Goal: Check status: Check status

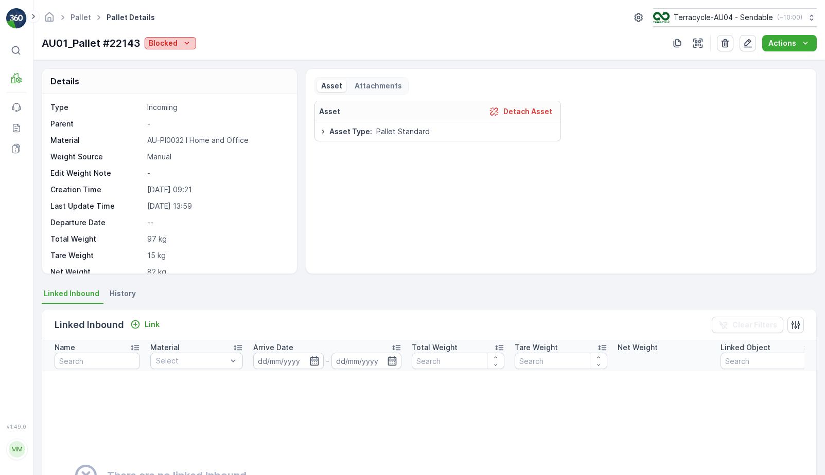
click at [173, 48] on button "Blocked" at bounding box center [170, 43] width 51 height 12
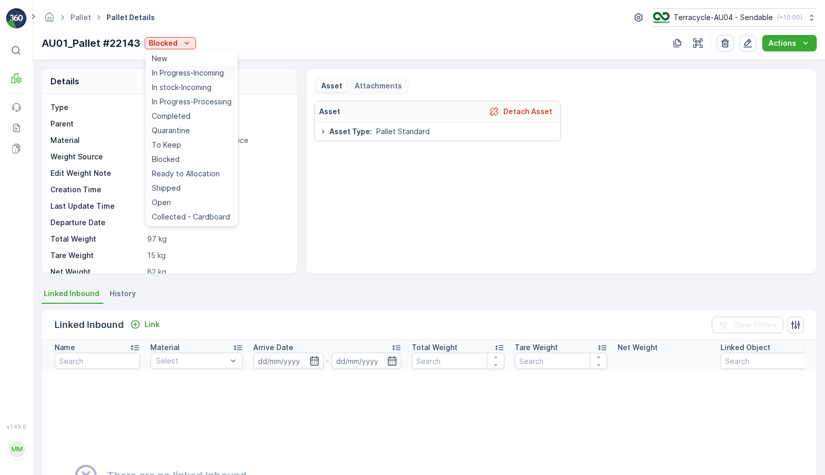
click at [187, 75] on span "In Progress-Incoming" at bounding box center [188, 73] width 72 height 10
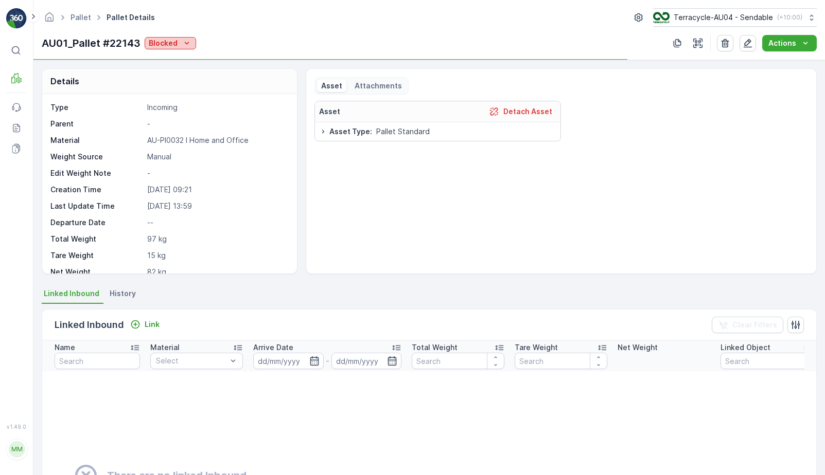
click at [179, 38] on div "Blocked" at bounding box center [170, 43] width 43 height 10
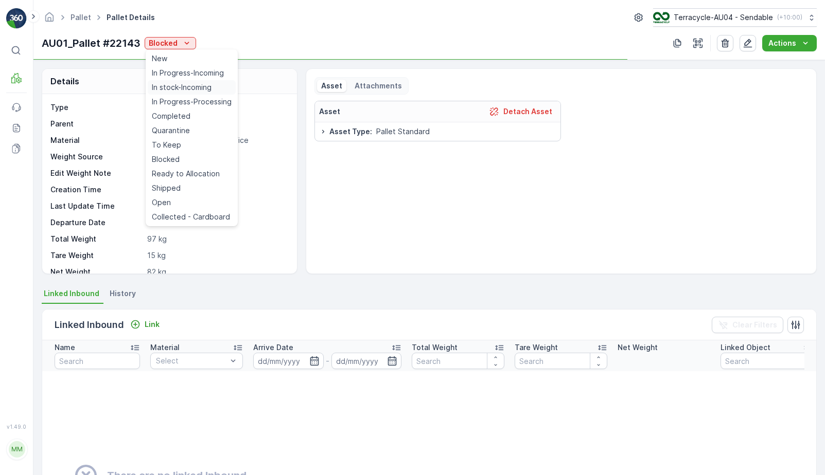
click at [181, 89] on span "In stock-Incoming" at bounding box center [182, 87] width 60 height 10
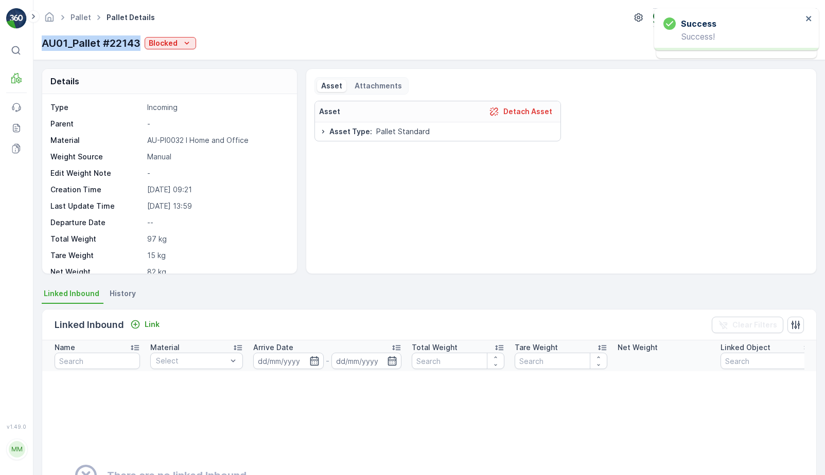
drag, startPoint x: 44, startPoint y: 44, endPoint x: 140, endPoint y: 38, distance: 96.5
click at [140, 38] on p "AU01_Pallet #22143" at bounding box center [91, 43] width 99 height 15
copy p "AU01_Pallet #22143"
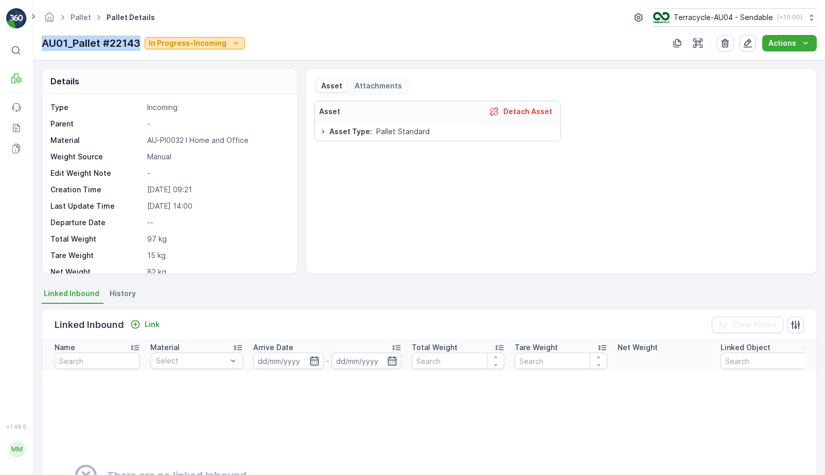
click at [191, 46] on p "In Progress-Incoming" at bounding box center [188, 43] width 78 height 10
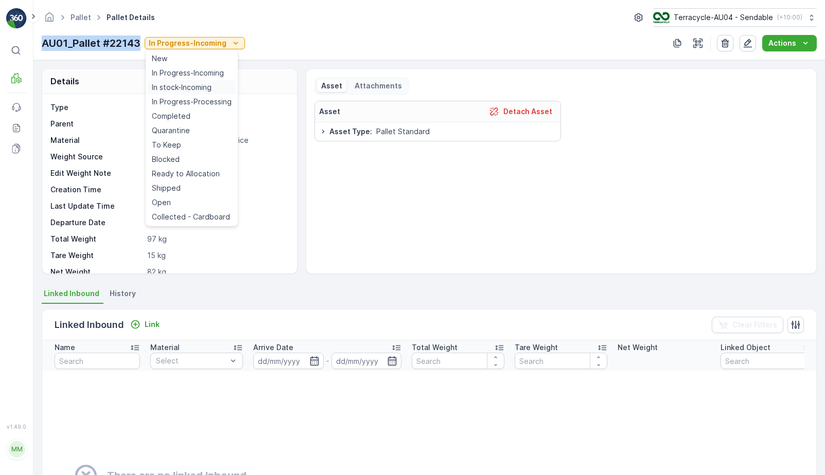
click at [192, 91] on span "In stock-Incoming" at bounding box center [182, 87] width 60 height 10
